Goal: Obtain resource: Obtain resource

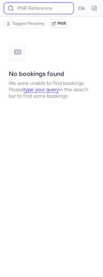
click at [30, 7] on input at bounding box center [39, 9] width 70 height 12
paste input "CP7ZJB"
type input "CP7ZJB"
click at [76, 3] on button "Ok" at bounding box center [81, 8] width 10 height 10
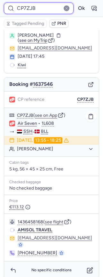
scroll to position [16, 0]
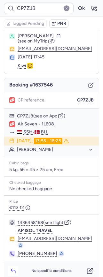
click at [13, 268] on icon "button" at bounding box center [13, 271] width 6 height 6
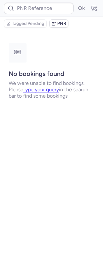
click at [51, 0] on div "Ok" at bounding box center [51, 8] width 103 height 17
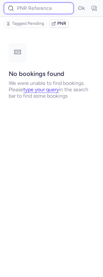
click at [45, 11] on input at bounding box center [39, 9] width 70 height 12
paste input "CP7ZJB"
type input "CP7ZJB"
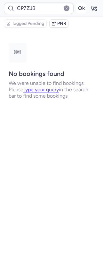
click at [78, 8] on button "Ok" at bounding box center [81, 8] width 10 height 10
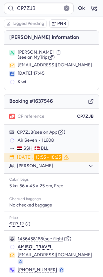
scroll to position [17, 0]
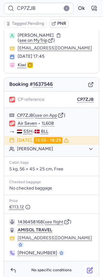
click at [93, 267] on icon "button" at bounding box center [90, 270] width 6 height 6
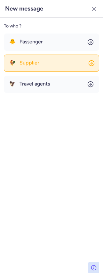
click at [14, 67] on button "🐓 Supplier" at bounding box center [51, 63] width 95 height 17
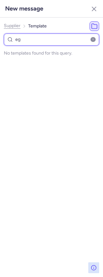
type input "e"
type input "E"
type input "e"
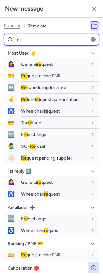
type input "r"
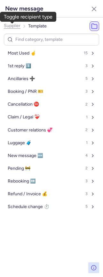
click at [9, 26] on span "Supplier" at bounding box center [12, 25] width 17 height 5
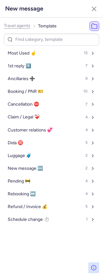
click at [10, 27] on span "Travel agents" at bounding box center [17, 25] width 27 height 5
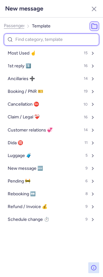
click at [19, 39] on input at bounding box center [51, 40] width 95 height 12
type input "e"
select select "en"
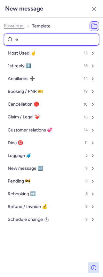
select select "en"
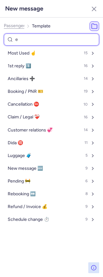
select select "en"
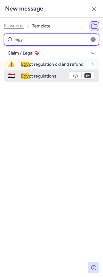
type input "egy"
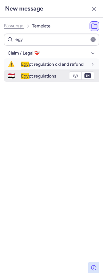
click at [20, 77] on button "🇪🇬 Egy pt regulations" at bounding box center [51, 76] width 95 height 12
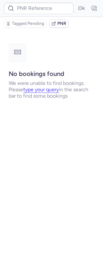
scroll to position [0, 0]
type input "CPBIMM"
